Goal: Task Accomplishment & Management: Manage account settings

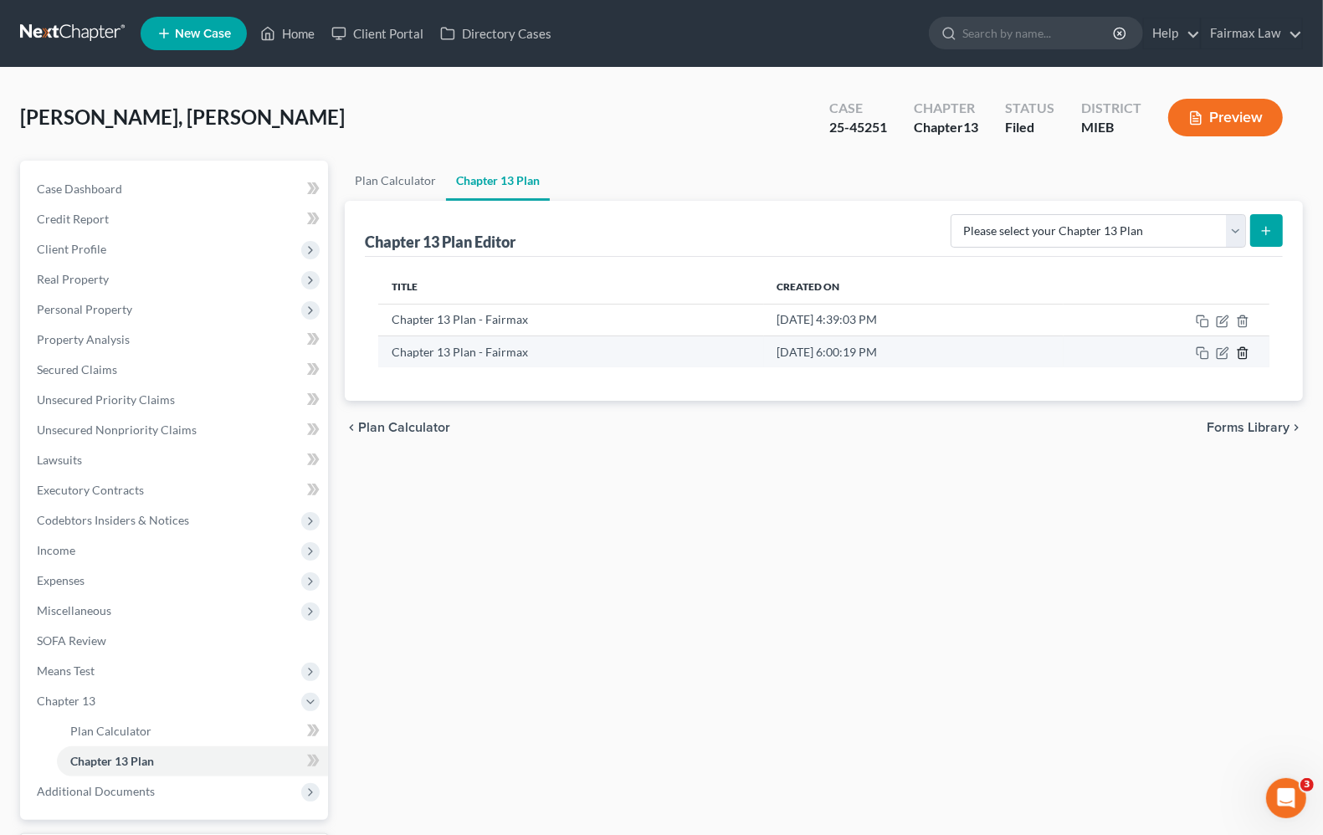
click at [1240, 352] on icon "button" at bounding box center [1242, 353] width 13 height 13
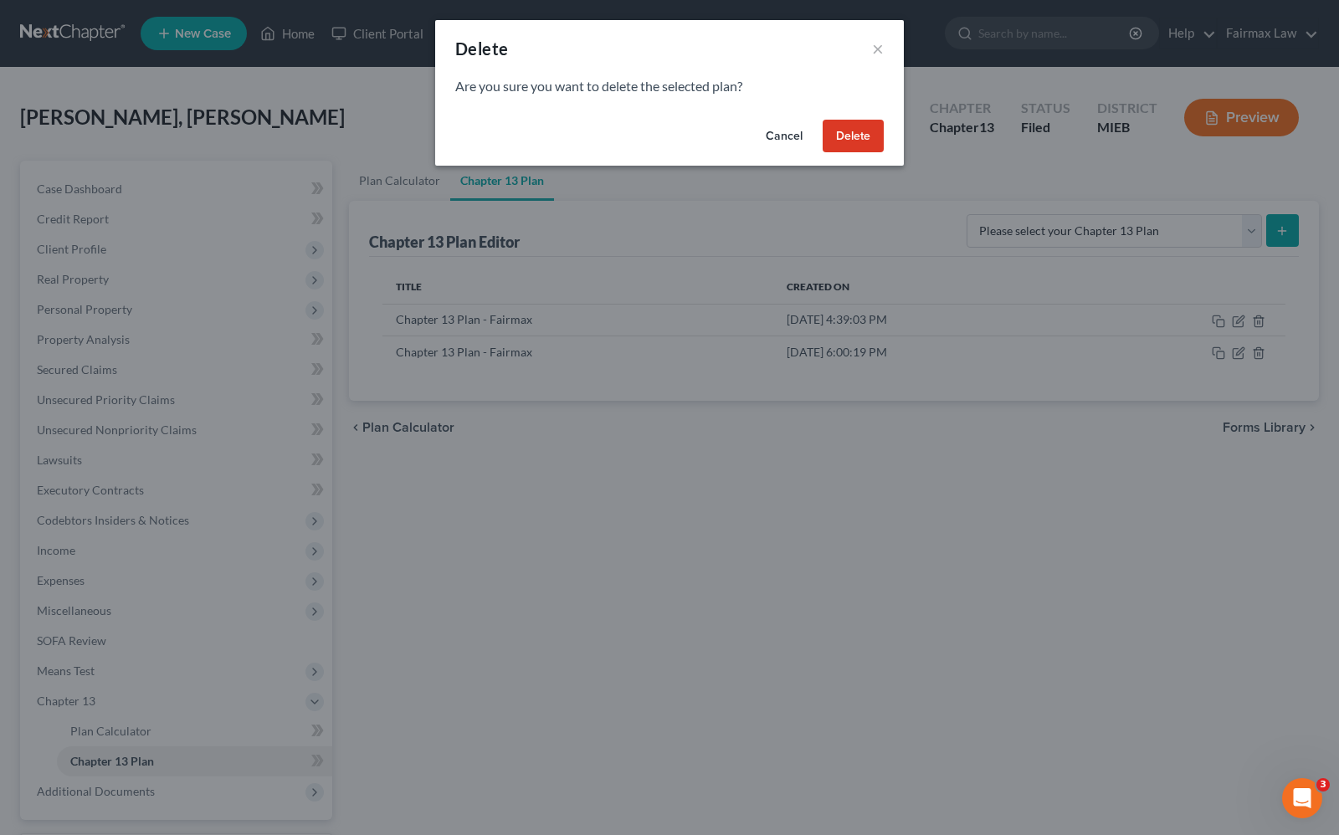
click at [859, 148] on button "Delete" at bounding box center [853, 136] width 61 height 33
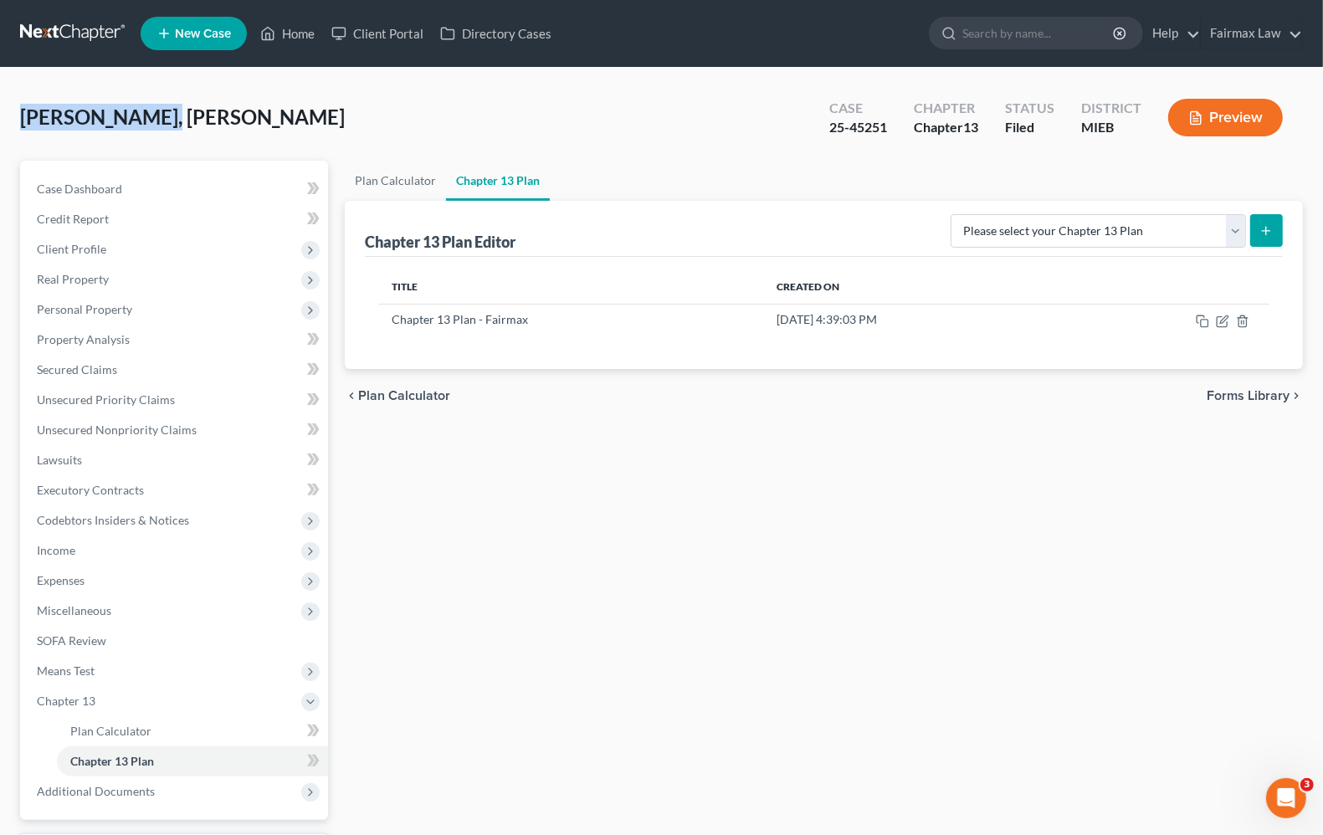
drag, startPoint x: 167, startPoint y: 131, endPoint x: 29, endPoint y: 105, distance: 140.5
click at [22, 110] on div "Roper IV, Owen Upgraded Case 25-45251 Chapter Chapter 13 Status Filed District …" at bounding box center [661, 124] width 1283 height 73
copy span "Roper IV, Owen"
click at [616, 597] on div "Plan Calculator Chapter 13 Plan Chapter 13 Plan Editor Please select your Chapt…" at bounding box center [823, 539] width 975 height 756
click at [39, 550] on span "Income" at bounding box center [56, 550] width 39 height 14
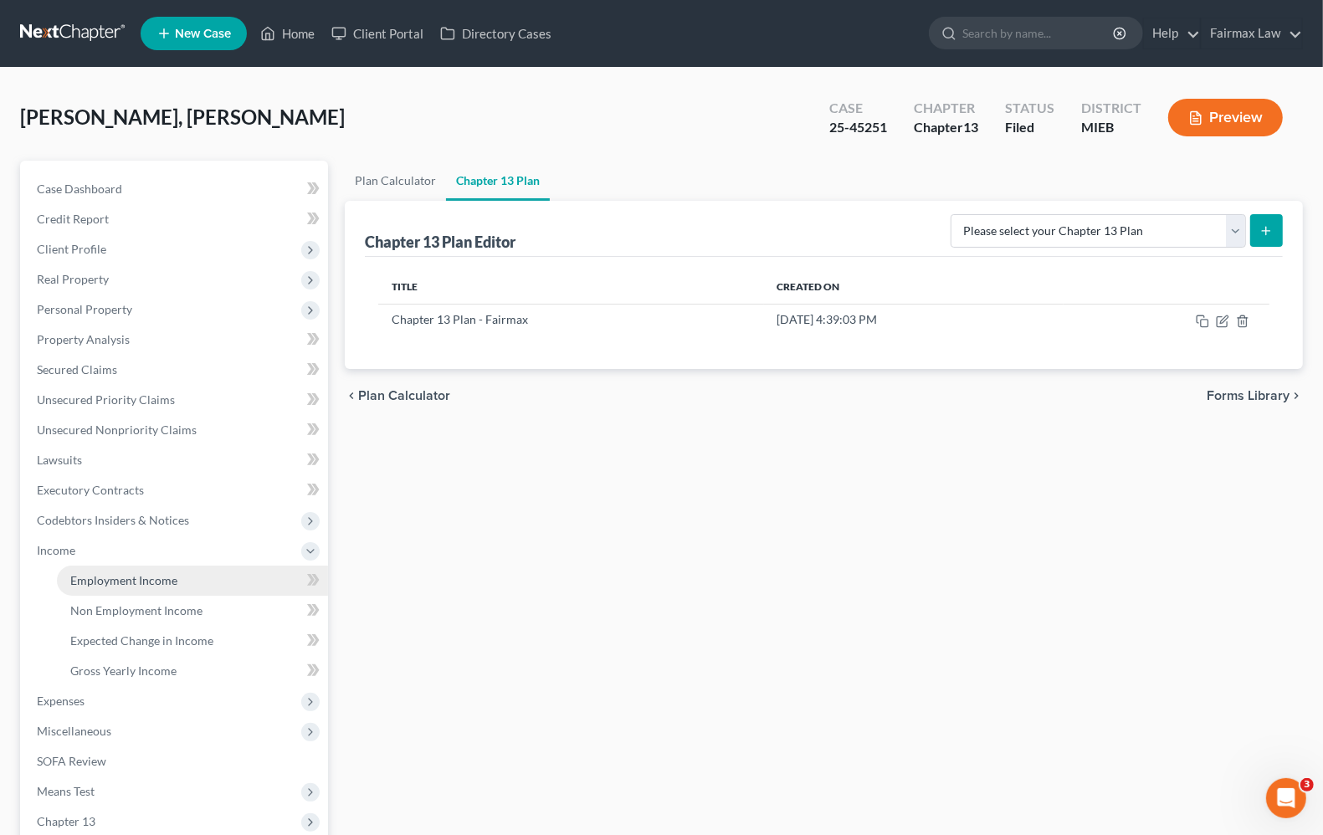
click at [75, 587] on link "Employment Income" at bounding box center [192, 581] width 271 height 30
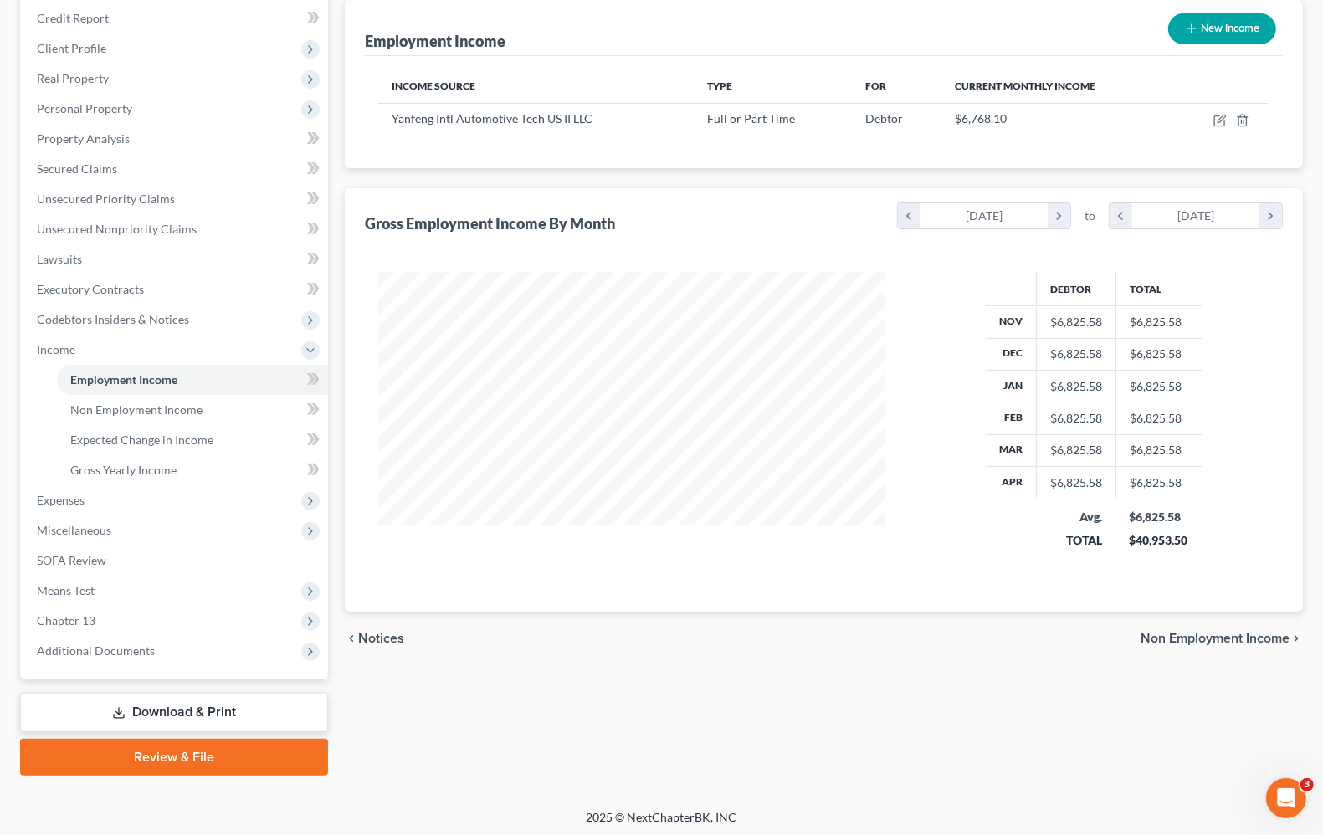
scroll to position [203, 0]
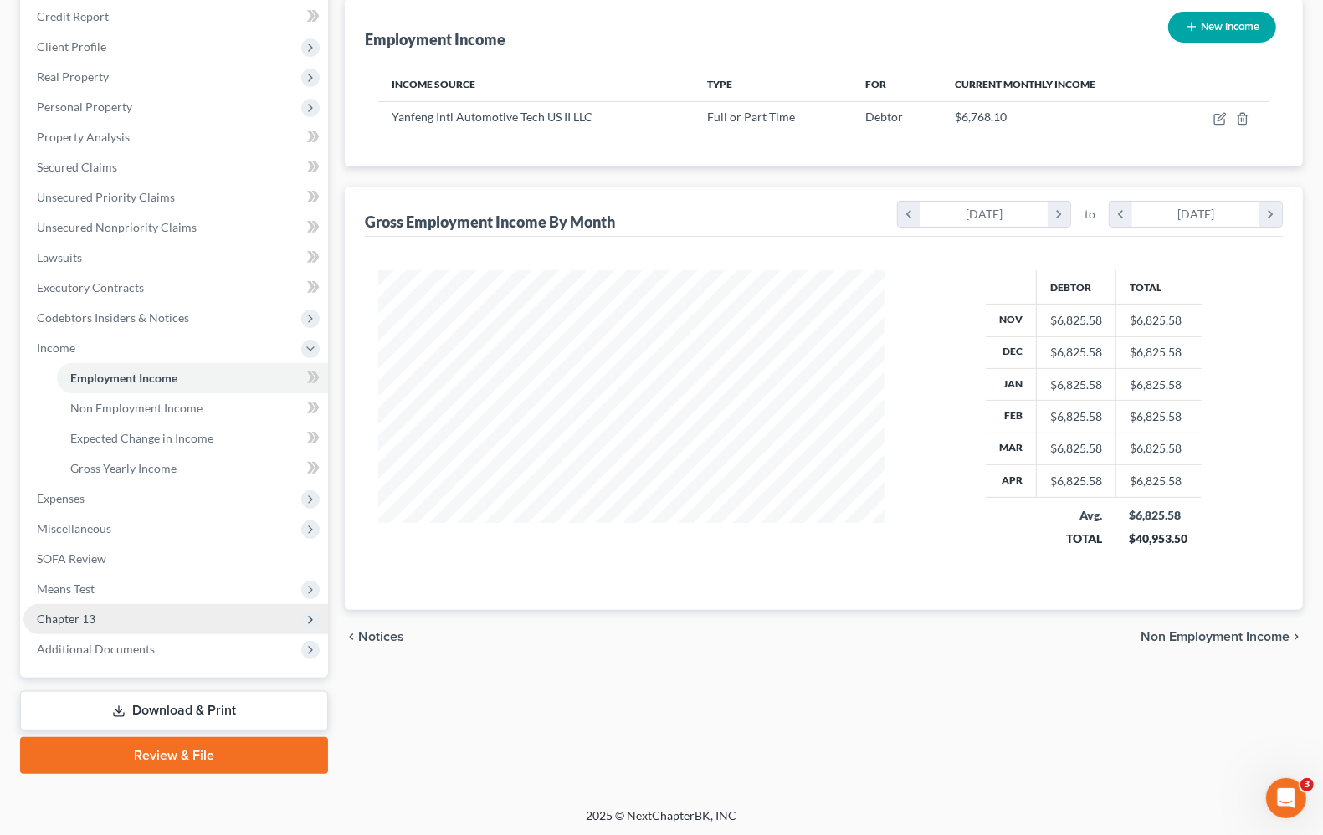
click at [136, 620] on span "Chapter 13" at bounding box center [175, 619] width 305 height 30
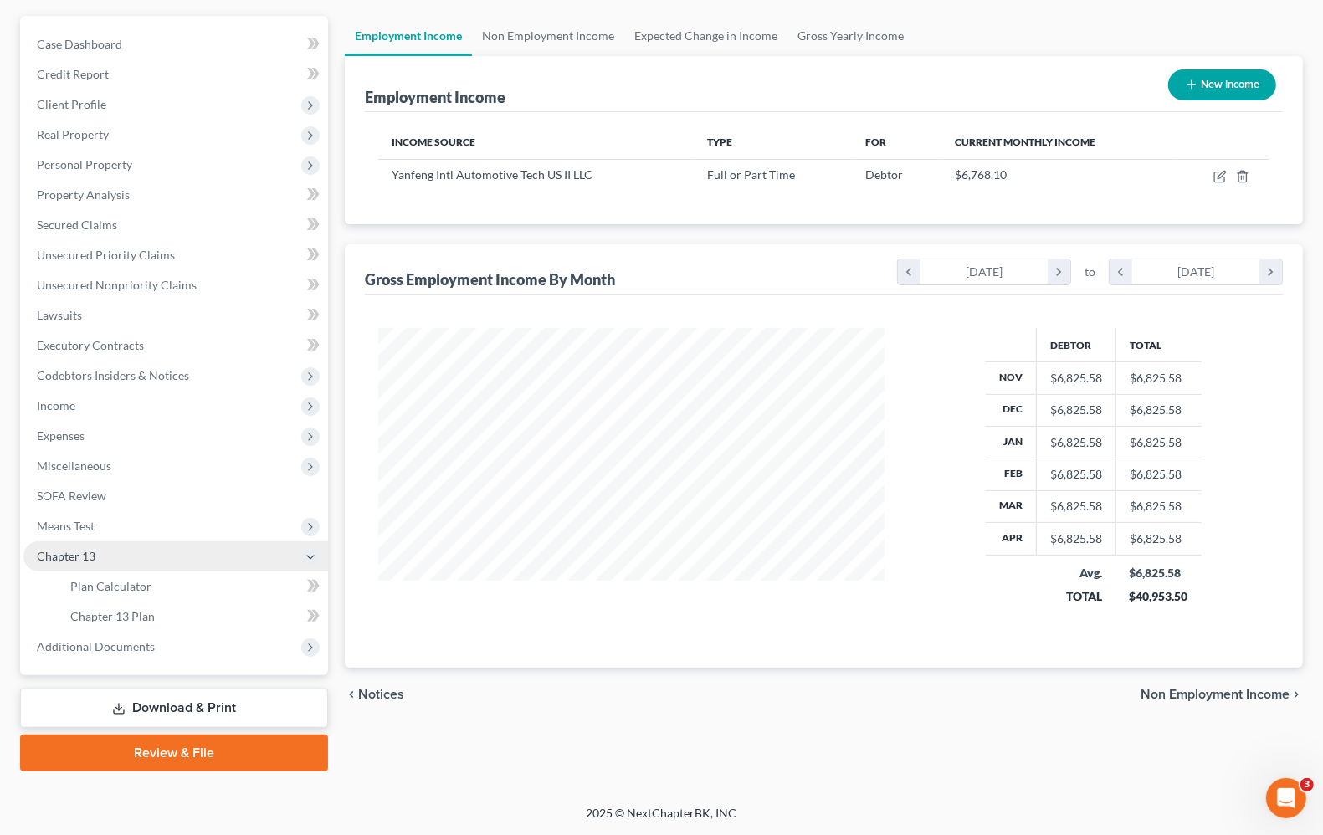
scroll to position [143, 0]
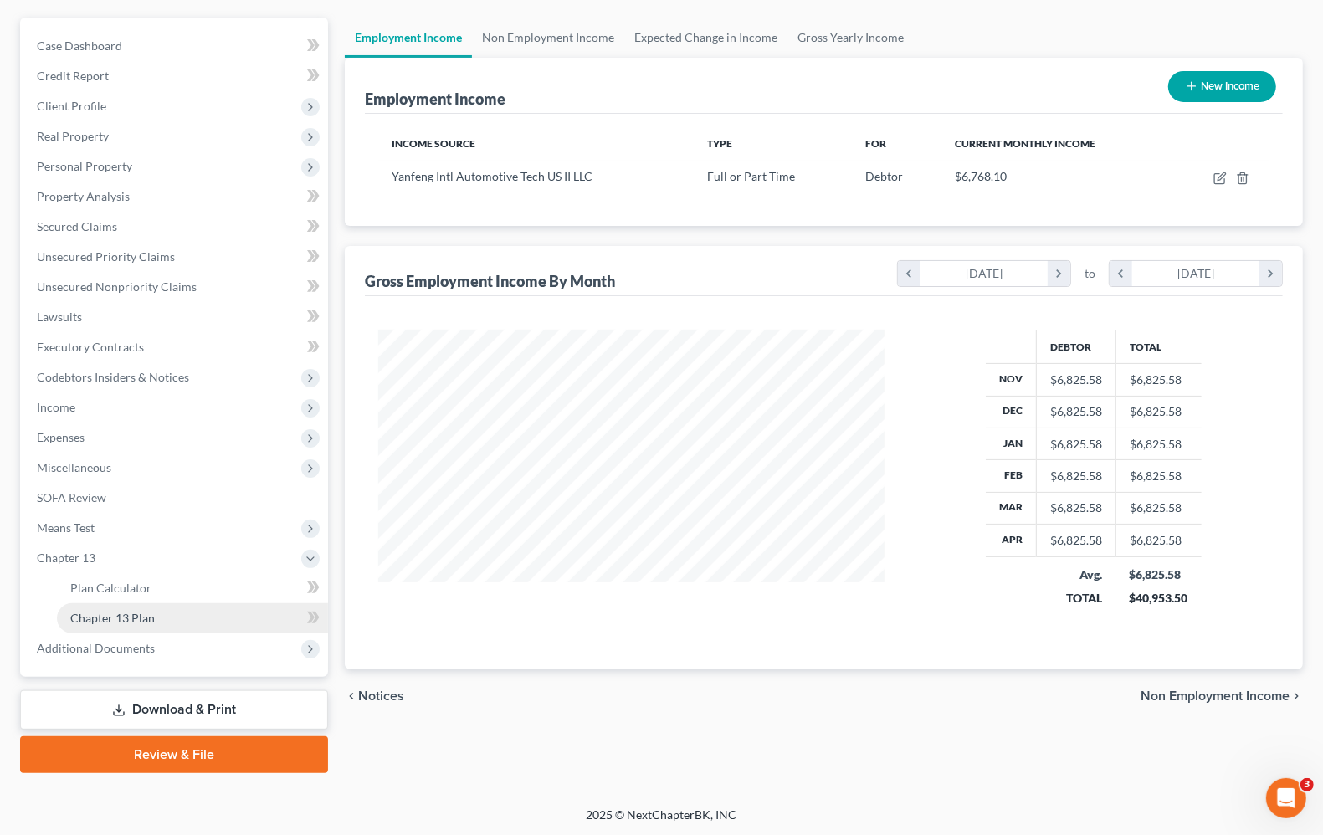
click at [69, 624] on link "Chapter 13 Plan" at bounding box center [192, 618] width 271 height 30
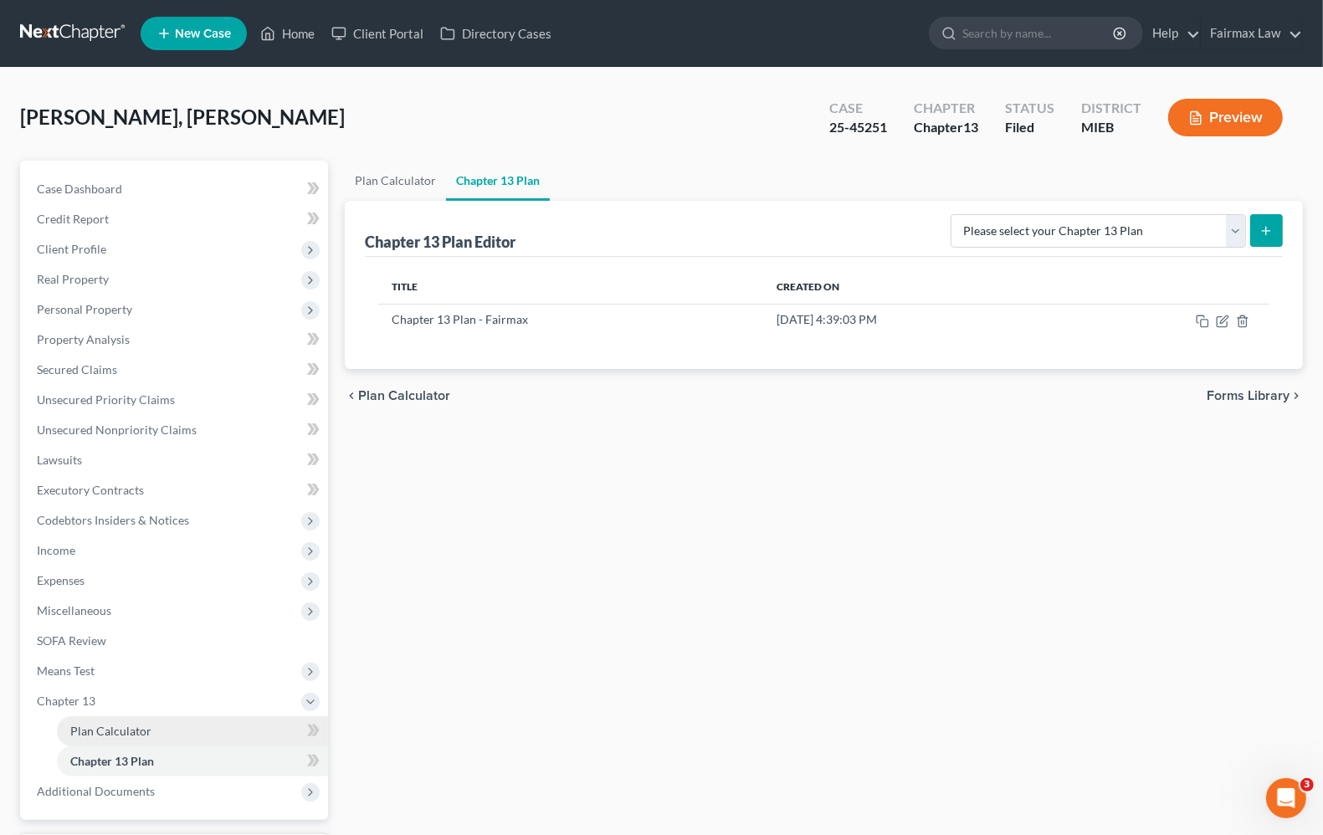
click at [80, 721] on link "Plan Calculator" at bounding box center [192, 731] width 271 height 30
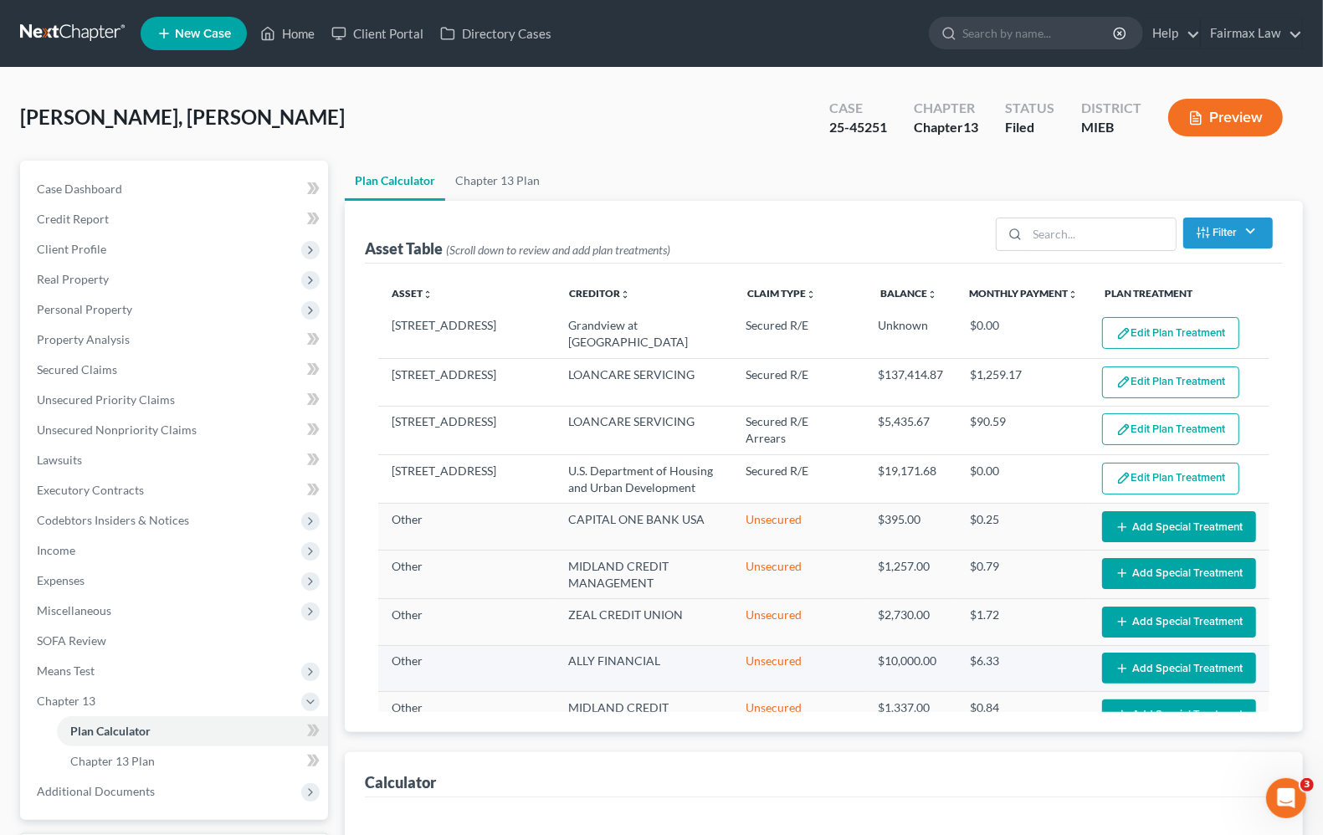
select select "59"
